Goal: Navigation & Orientation: Find specific page/section

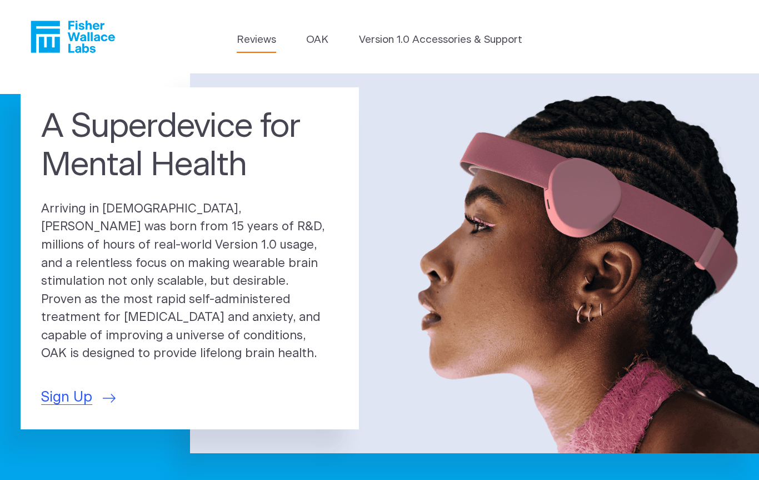
click at [250, 37] on link "Reviews" at bounding box center [256, 40] width 39 height 16
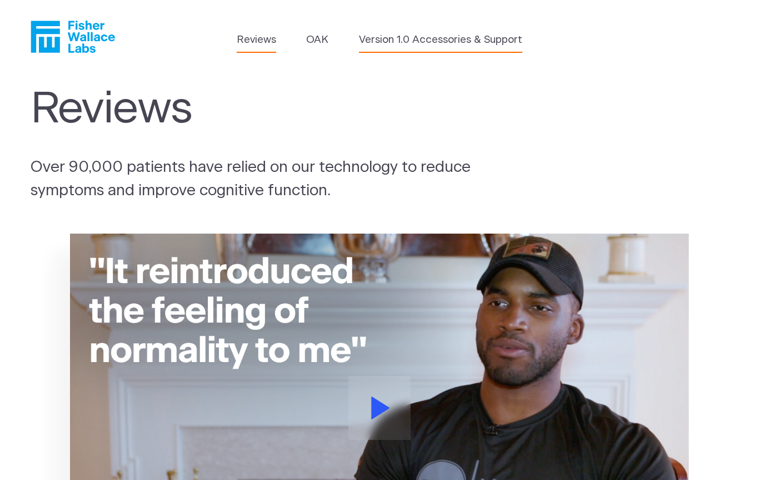
click at [407, 46] on link "Version 1.0 Accessories & Support" at bounding box center [440, 40] width 163 height 16
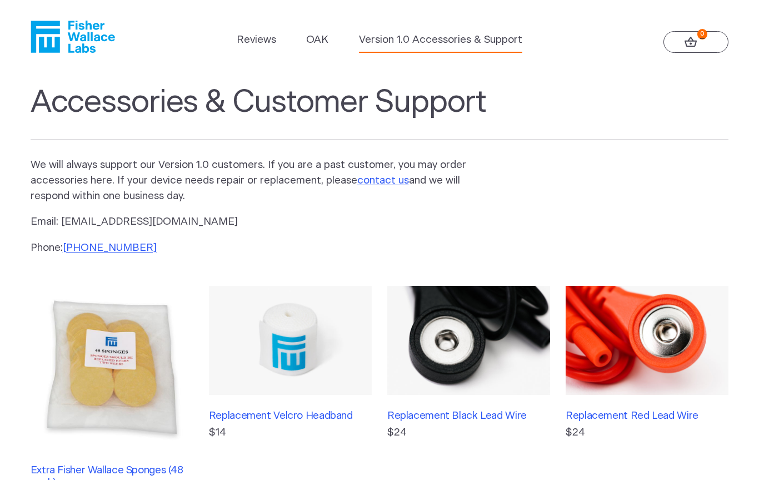
click at [693, 38] on icon at bounding box center [691, 42] width 13 height 11
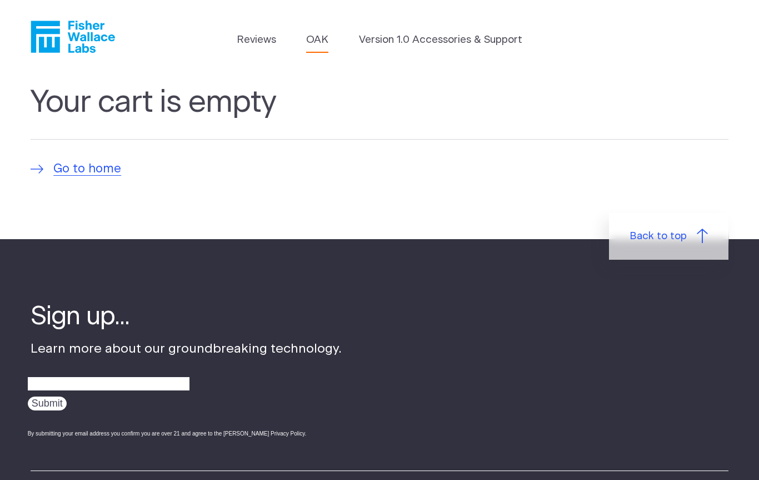
click at [315, 39] on link "OAK" at bounding box center [317, 40] width 22 height 16
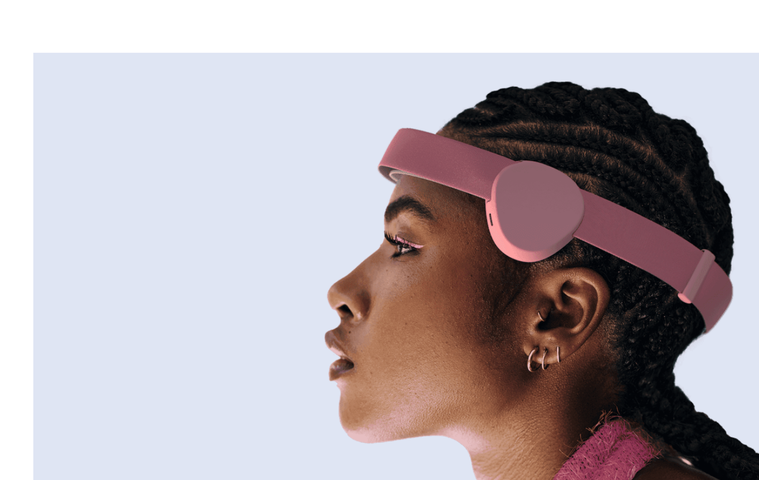
scroll to position [55, 0]
